Goal: Task Accomplishment & Management: Manage account settings

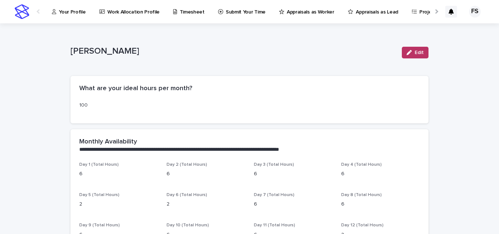
click at [68, 12] on p "Your Profile" at bounding box center [72, 7] width 27 height 15
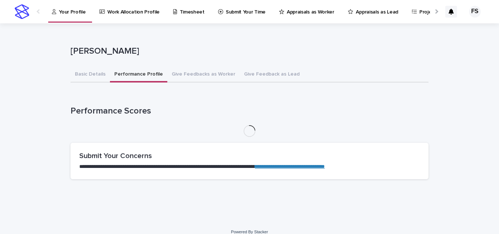
click at [123, 74] on button "Performance Profile" at bounding box center [138, 74] width 57 height 15
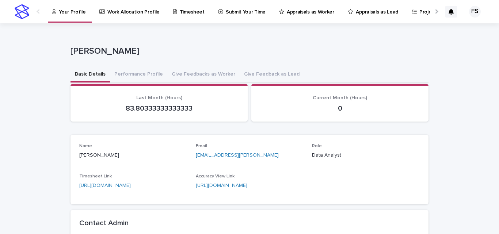
click at [85, 68] on button "Basic Details" at bounding box center [89, 74] width 39 height 15
click at [74, 20] on link "Your Profile" at bounding box center [70, 11] width 38 height 22
